Goal: Navigation & Orientation: Go to known website

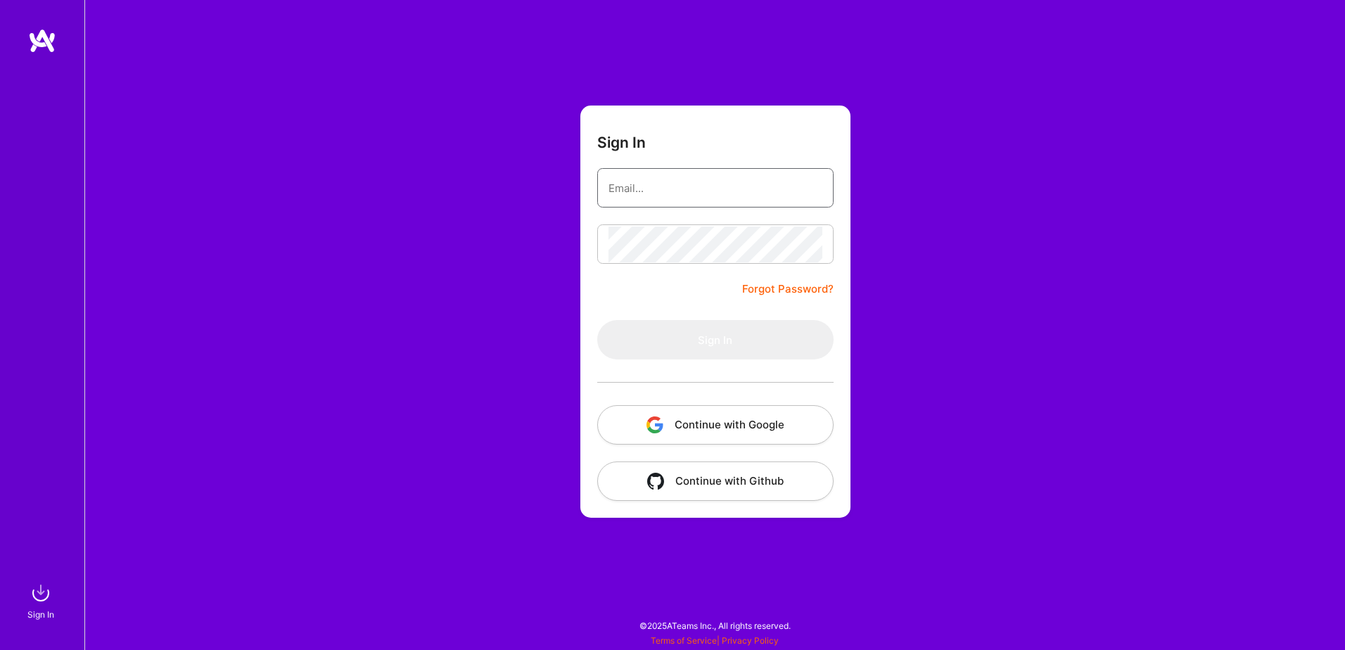
type input "[PERSON_NAME][EMAIL_ADDRESS][PERSON_NAME][DOMAIN_NAME]"
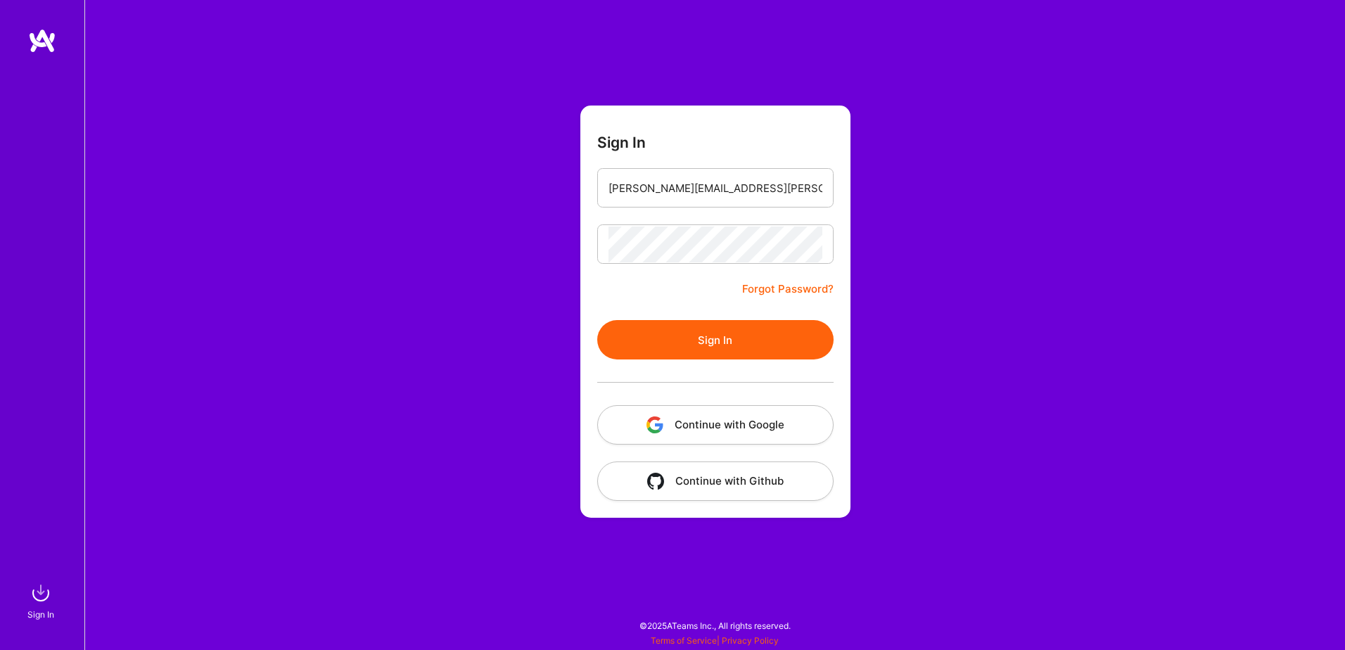
drag, startPoint x: 0, startPoint y: 0, endPoint x: 686, endPoint y: 291, distance: 745.2
click at [686, 291] on form "Sign In [PERSON_NAME][EMAIL_ADDRESS][PERSON_NAME][DOMAIN_NAME] Forgot Password?…" at bounding box center [715, 312] width 270 height 412
click at [705, 340] on button "Sign In" at bounding box center [715, 339] width 236 height 39
